Goal: Navigation & Orientation: Find specific page/section

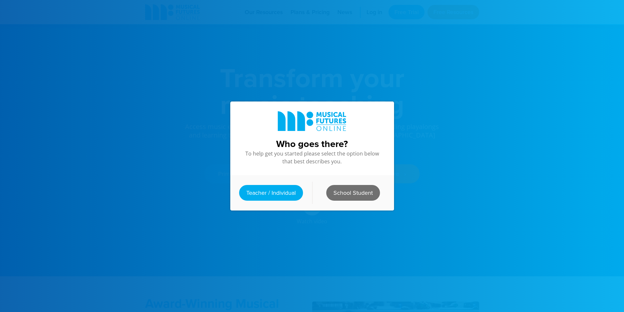
click at [345, 186] on link "School Student" at bounding box center [353, 193] width 54 height 16
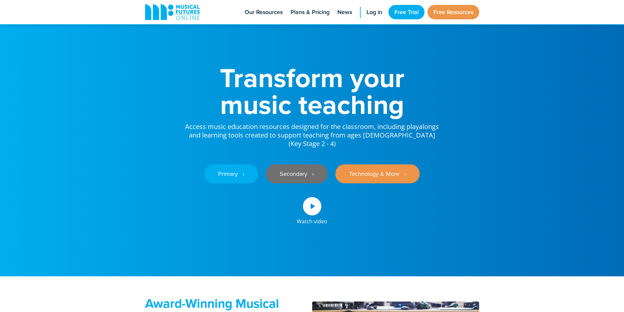
click at [295, 181] on link "Secondary ‎‏‏‎ ‎ ›" at bounding box center [297, 173] width 62 height 19
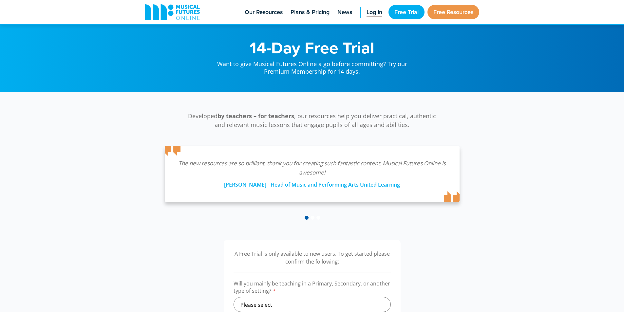
click at [375, 9] on span "Log in" at bounding box center [374, 12] width 16 height 9
click at [375, 10] on span "Log in" at bounding box center [374, 12] width 16 height 9
